Goal: Check status: Check status

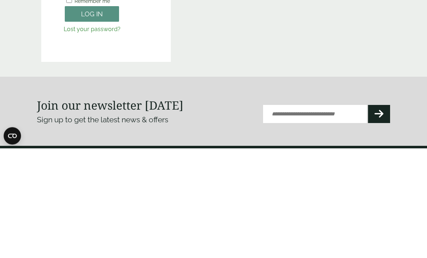
type input "**********"
click at [92, 123] on button "Log in" at bounding box center [92, 124] width 54 height 16
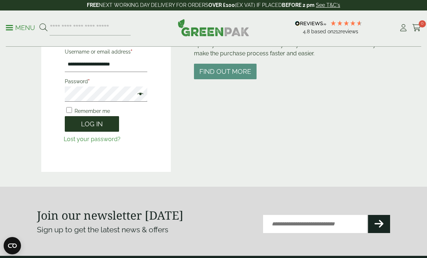
click at [92, 125] on button "Log in" at bounding box center [92, 124] width 54 height 16
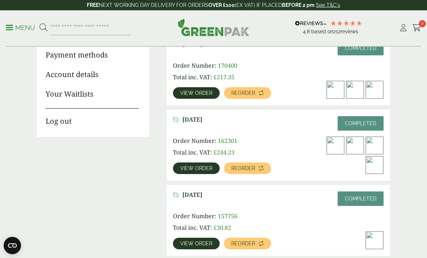
scroll to position [132, 0]
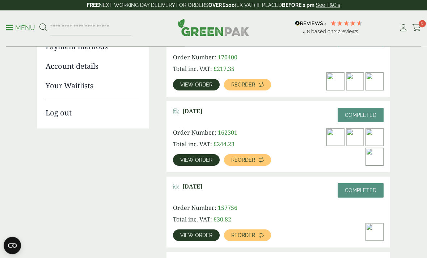
click at [197, 159] on span "View order" at bounding box center [196, 160] width 32 height 5
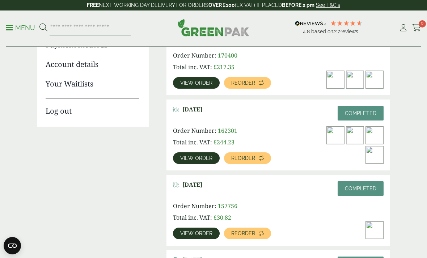
scroll to position [134, 0]
click at [229, 130] on span "162301" at bounding box center [228, 131] width 20 height 8
click at [288, 139] on p "Total inc. VAT: £ 244.23" at bounding box center [236, 142] width 126 height 9
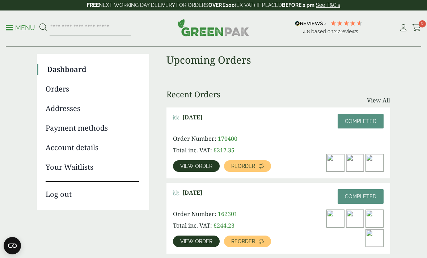
scroll to position [51, 0]
